Goal: Download file/media

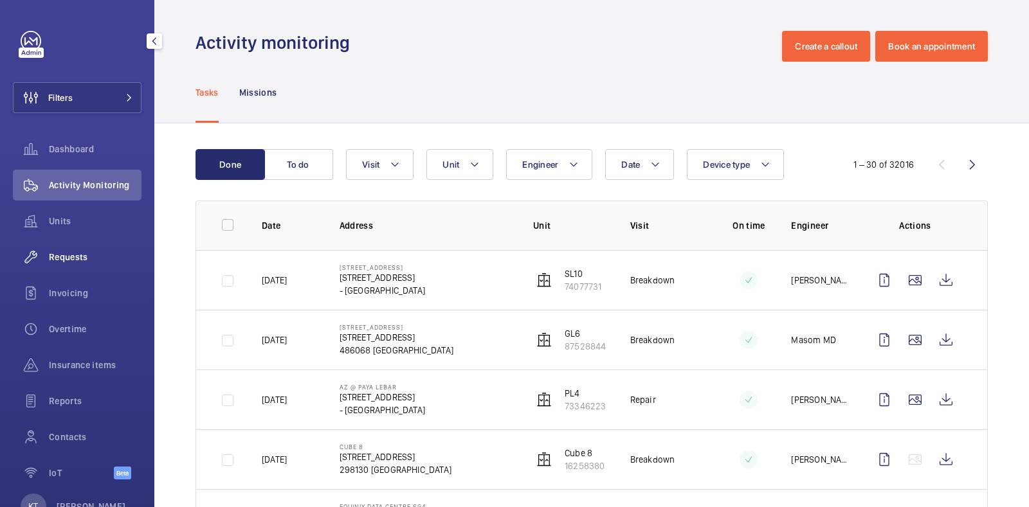
scroll to position [43, 0]
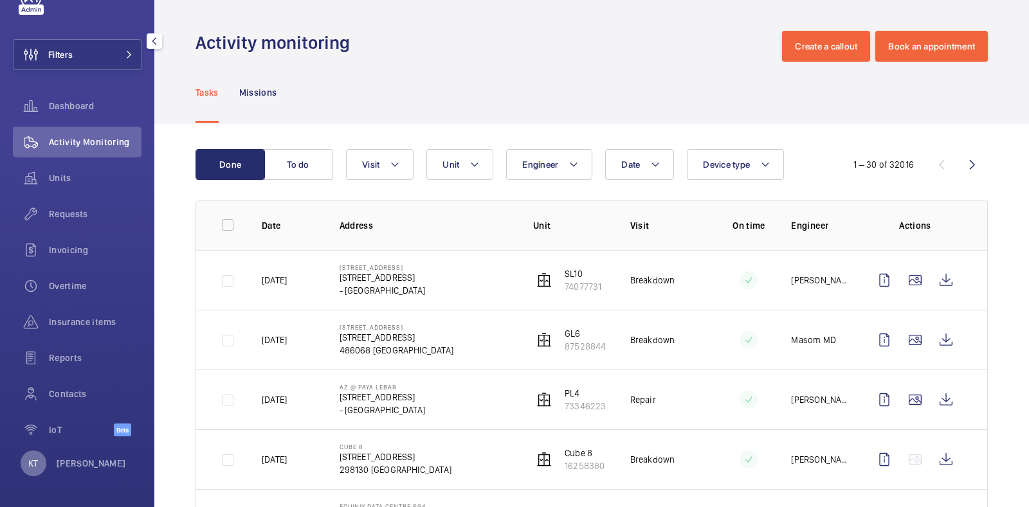
click at [37, 465] on p "KT" at bounding box center [33, 463] width 10 height 13
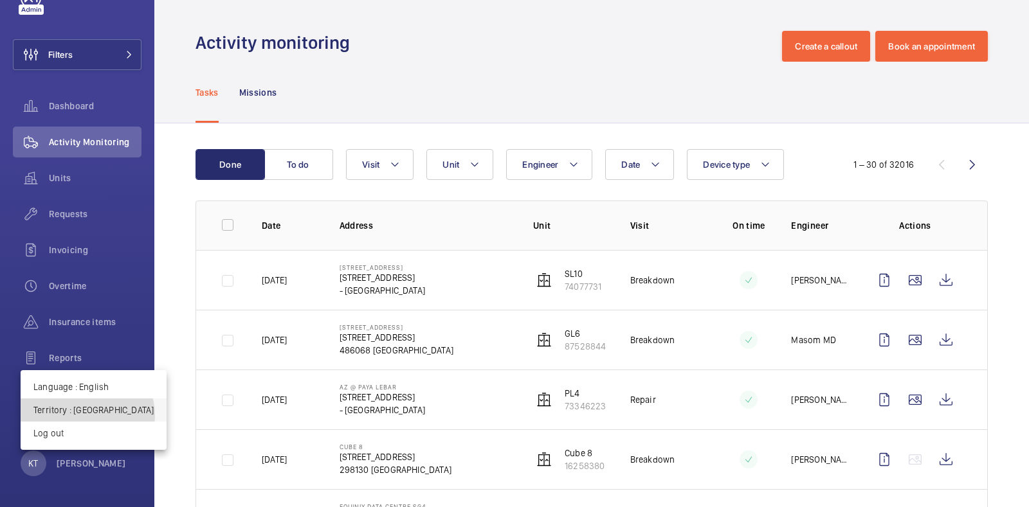
click at [87, 416] on p "Territory : Singapour" at bounding box center [93, 410] width 120 height 13
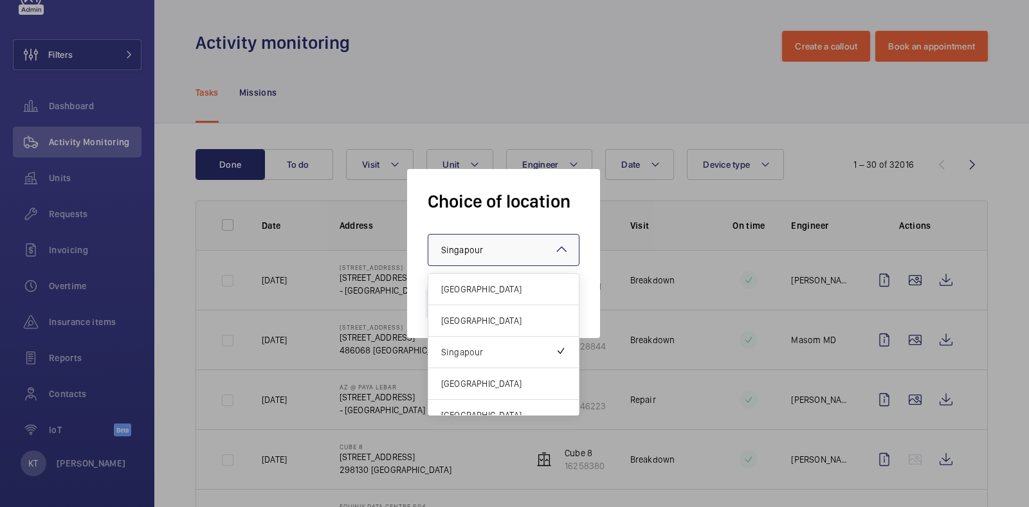
click at [470, 247] on span "Singapour" at bounding box center [462, 250] width 42 height 10
click at [487, 385] on span "[GEOGRAPHIC_DATA]" at bounding box center [503, 383] width 125 height 13
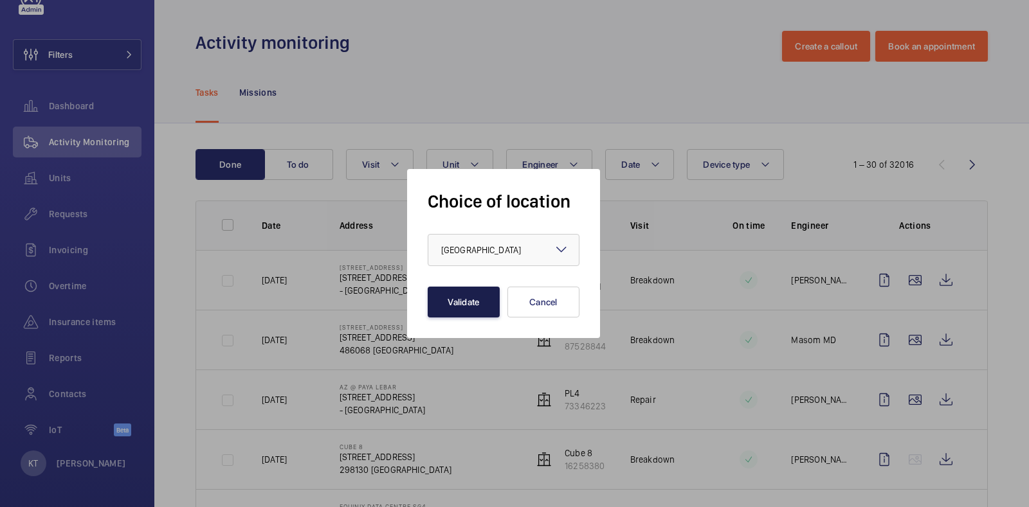
click at [452, 301] on button "Validate" at bounding box center [463, 302] width 72 height 31
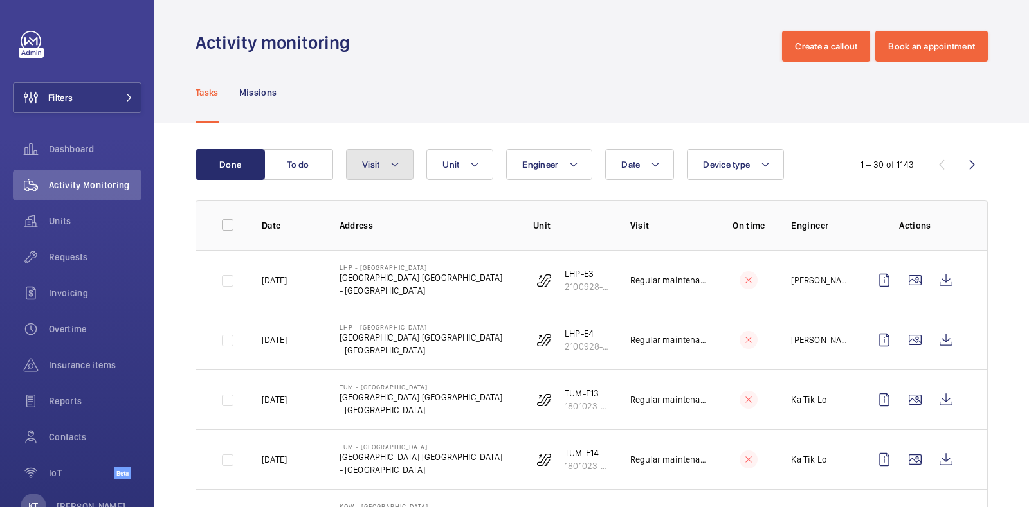
click at [400, 163] on button "Visit" at bounding box center [379, 164] width 67 height 31
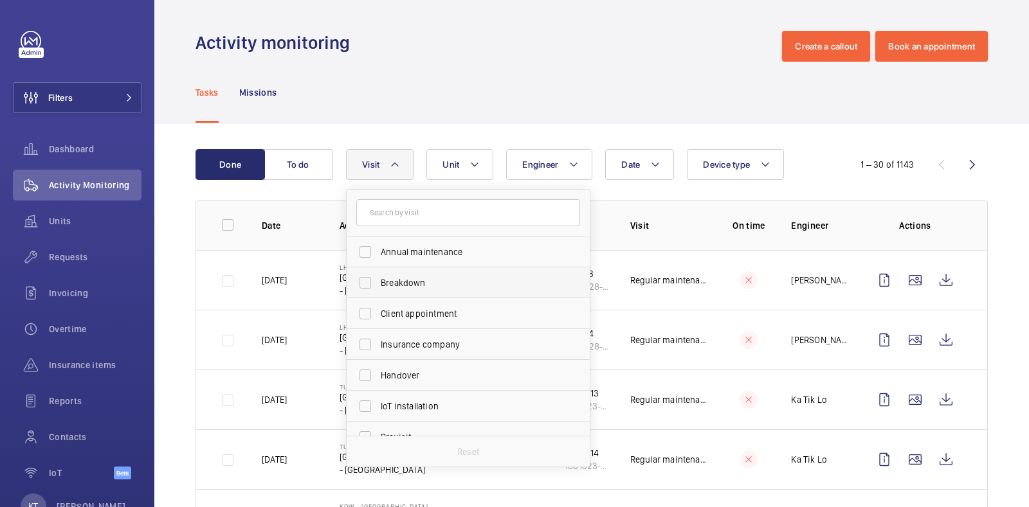
click at [406, 283] on span "Breakdown" at bounding box center [469, 282] width 177 height 13
click at [378, 283] on input "Breakdown" at bounding box center [365, 283] width 26 height 26
checkbox input "true"
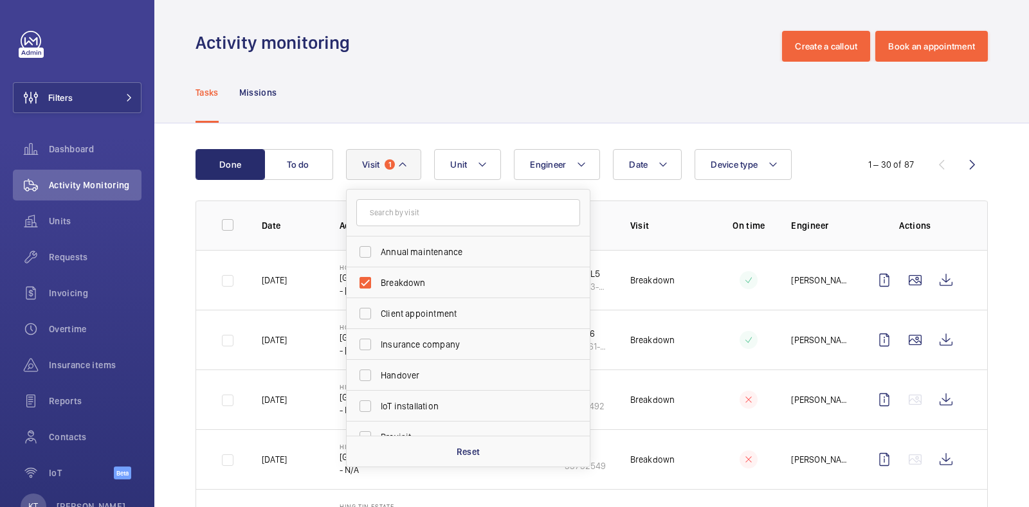
click at [647, 66] on div "Tasks Missions" at bounding box center [591, 92] width 792 height 61
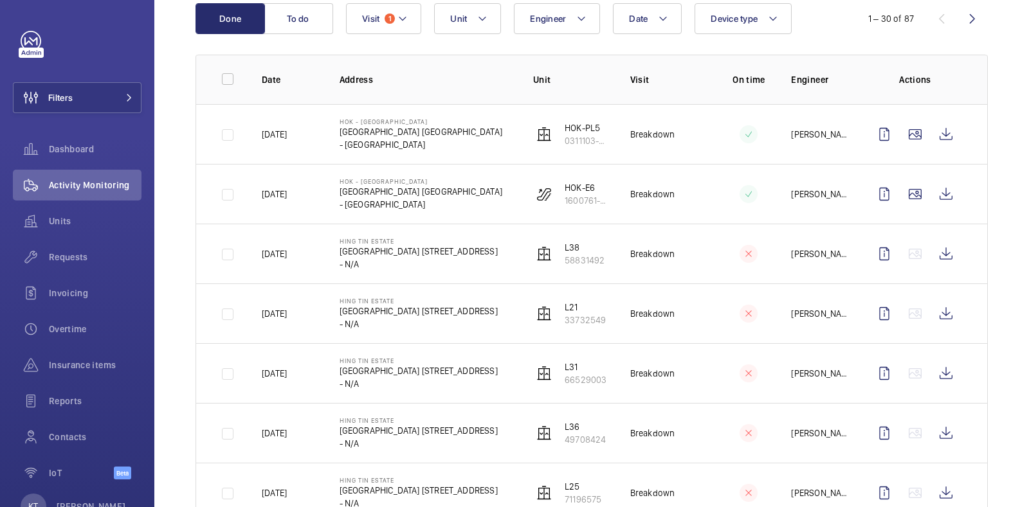
scroll to position [210, 0]
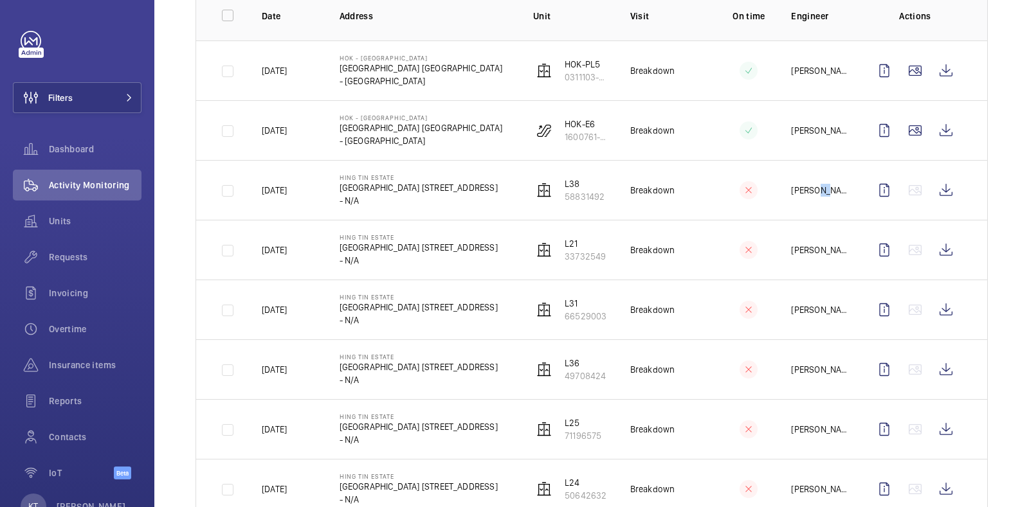
drag, startPoint x: 806, startPoint y: 188, endPoint x: 813, endPoint y: 192, distance: 7.5
click at [813, 192] on p "[PERSON_NAME] Wing Ho" at bounding box center [819, 190] width 57 height 13
click at [931, 252] on wm-front-icon-button at bounding box center [945, 250] width 31 height 31
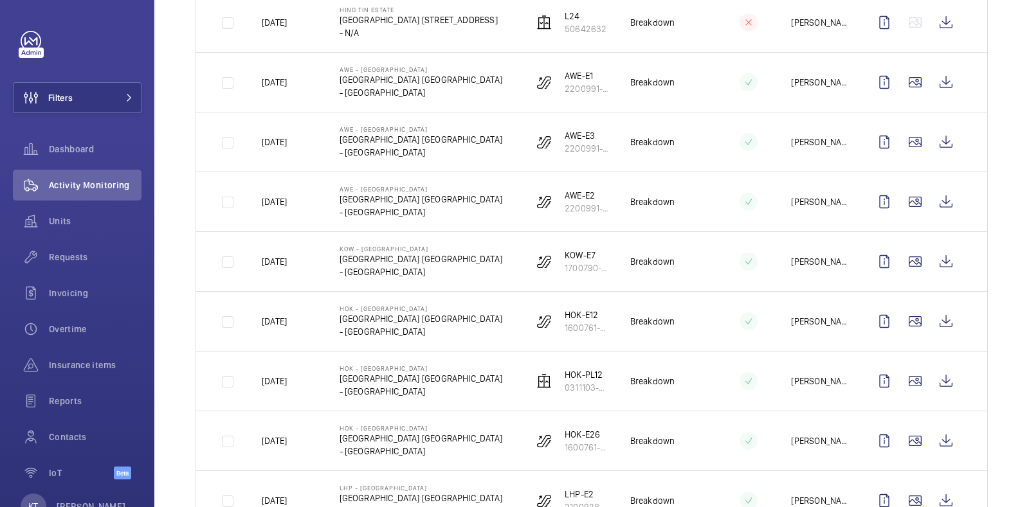
scroll to position [679, 0]
